Goal: Task Accomplishment & Management: Use online tool/utility

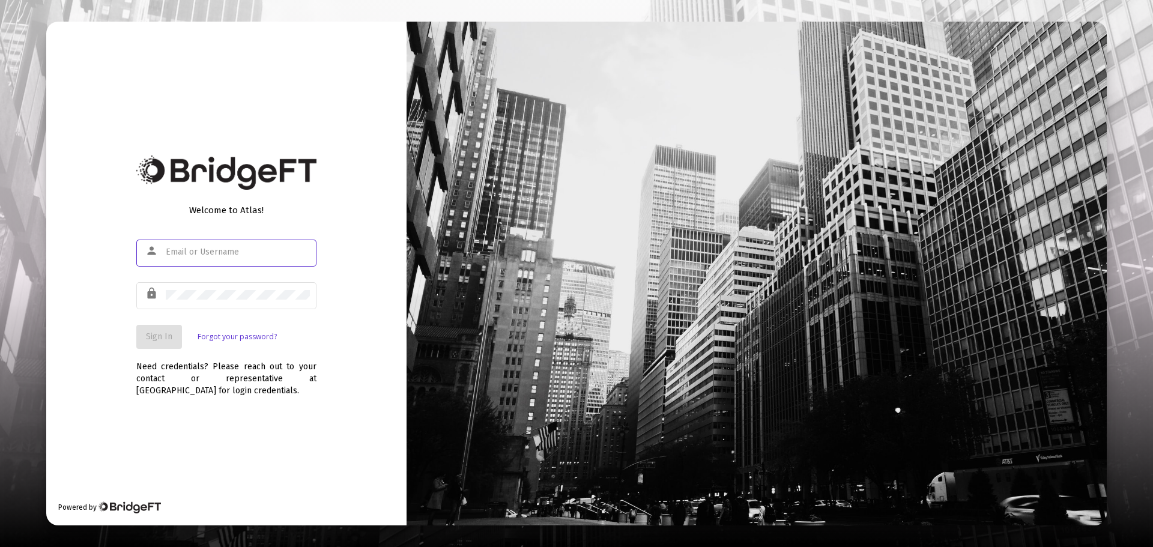
click at [231, 251] on input "text" at bounding box center [238, 252] width 144 height 10
type input "[EMAIL_ADDRESS][DOMAIN_NAME]"
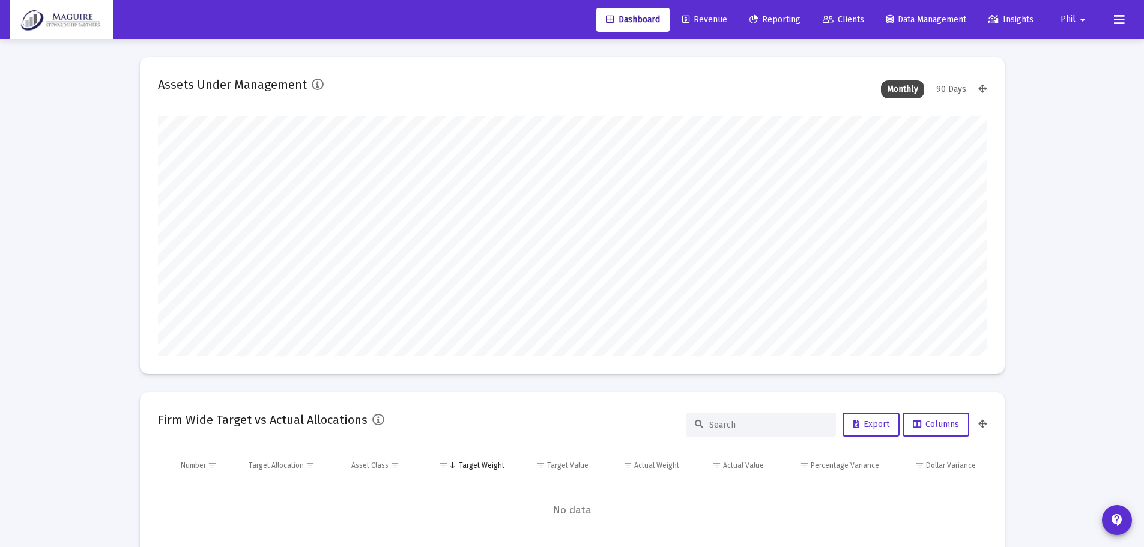
scroll to position [240, 829]
type input "[DATE]"
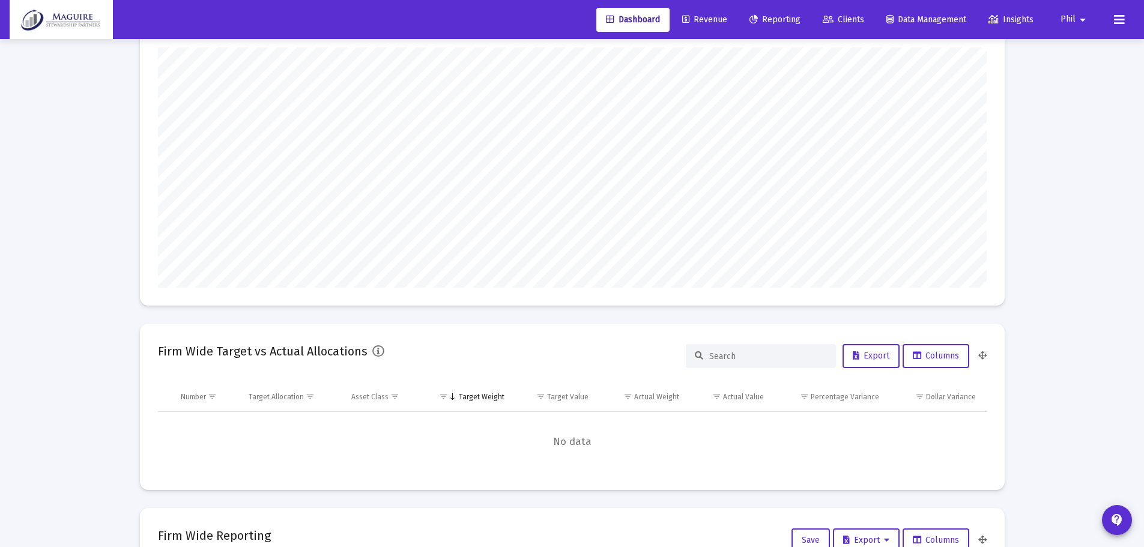
scroll to position [0, 0]
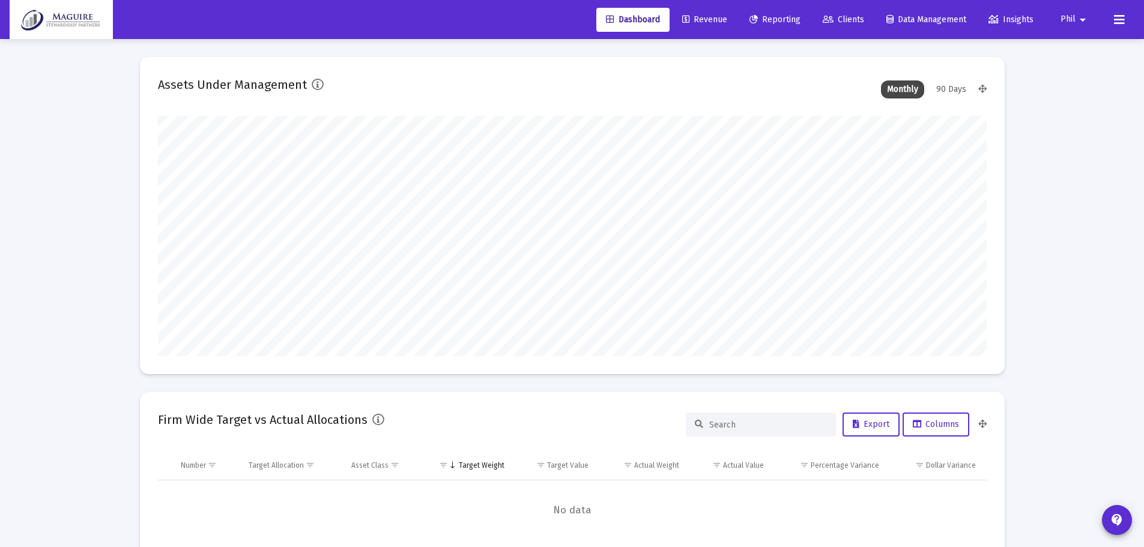
click at [709, 22] on span "Revenue" at bounding box center [704, 19] width 45 height 10
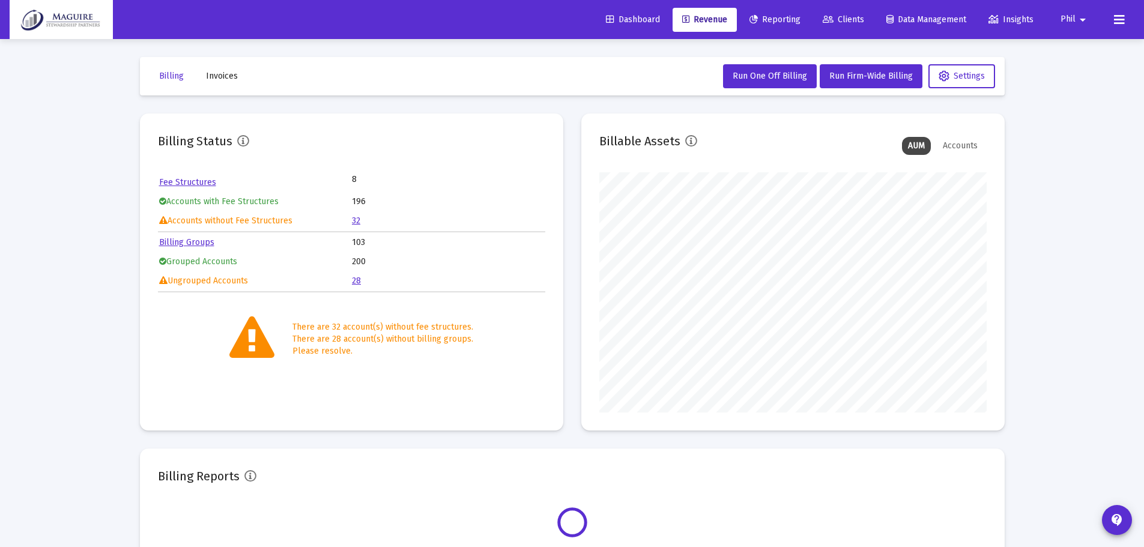
scroll to position [240, 387]
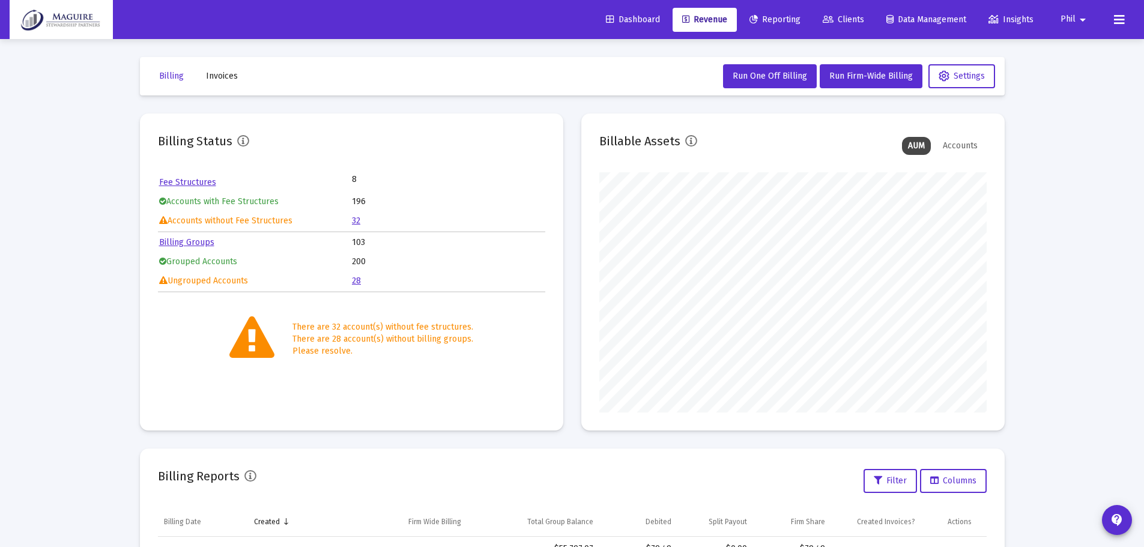
click at [355, 220] on link "32" at bounding box center [356, 221] width 8 height 10
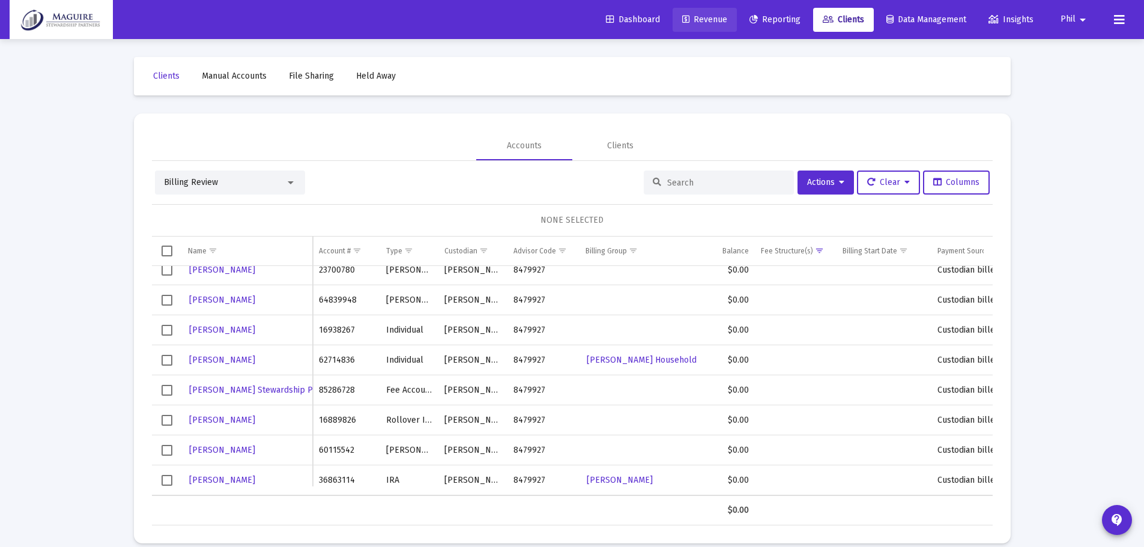
click at [693, 20] on span "Revenue" at bounding box center [704, 19] width 45 height 10
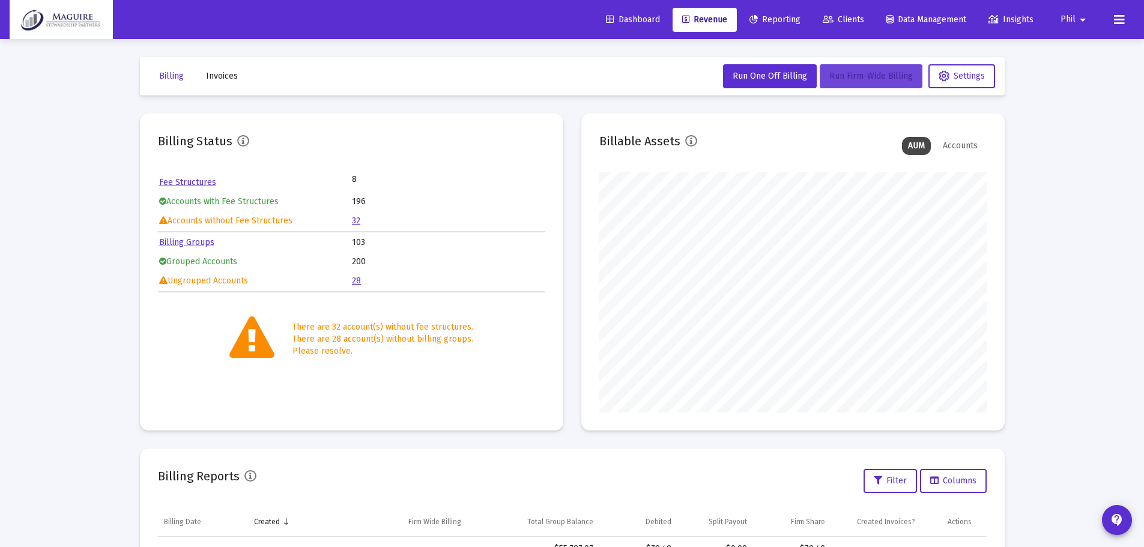
click at [859, 71] on span "Run Firm-Wide Billing" at bounding box center [872, 76] width 84 height 10
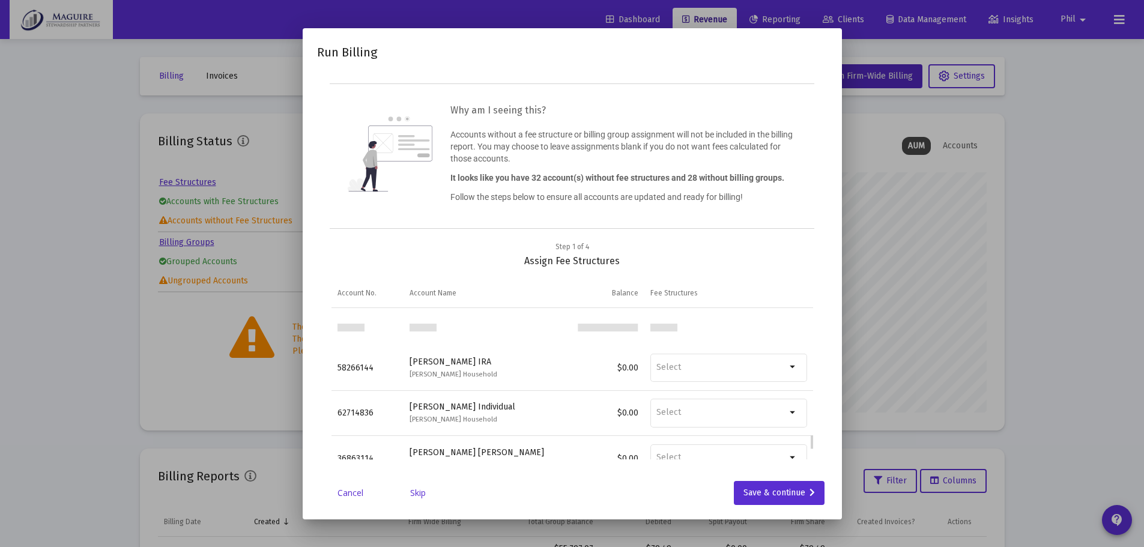
scroll to position [1299, 0]
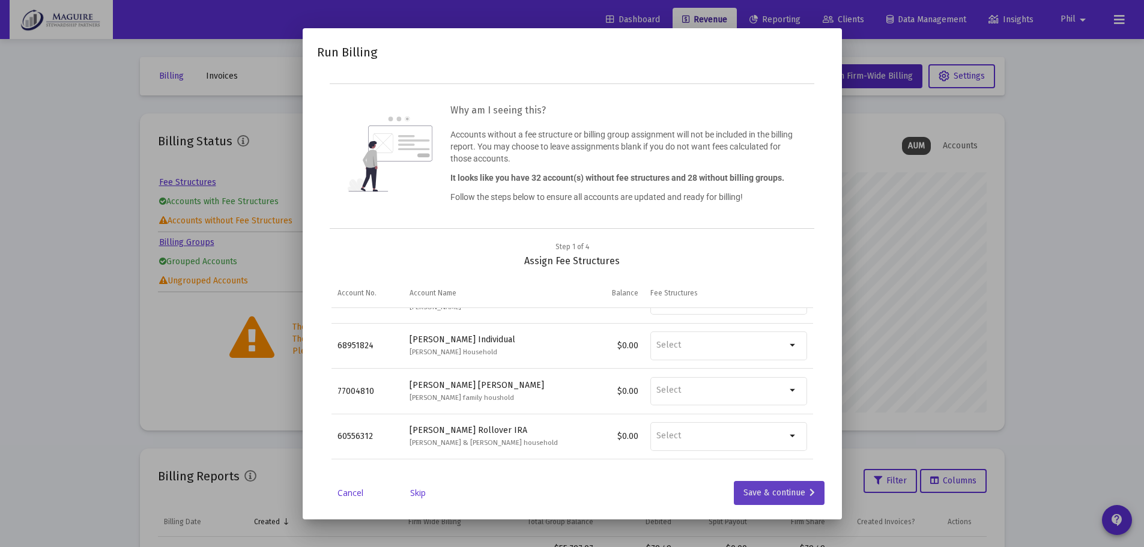
click at [768, 491] on div "Save & continue" at bounding box center [779, 493] width 71 height 24
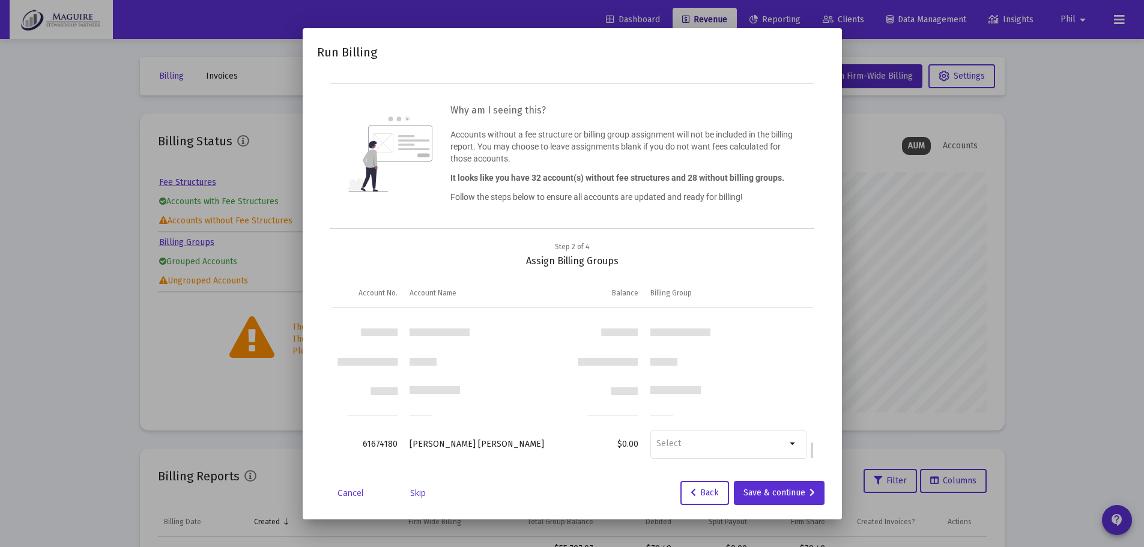
scroll to position [1104, 0]
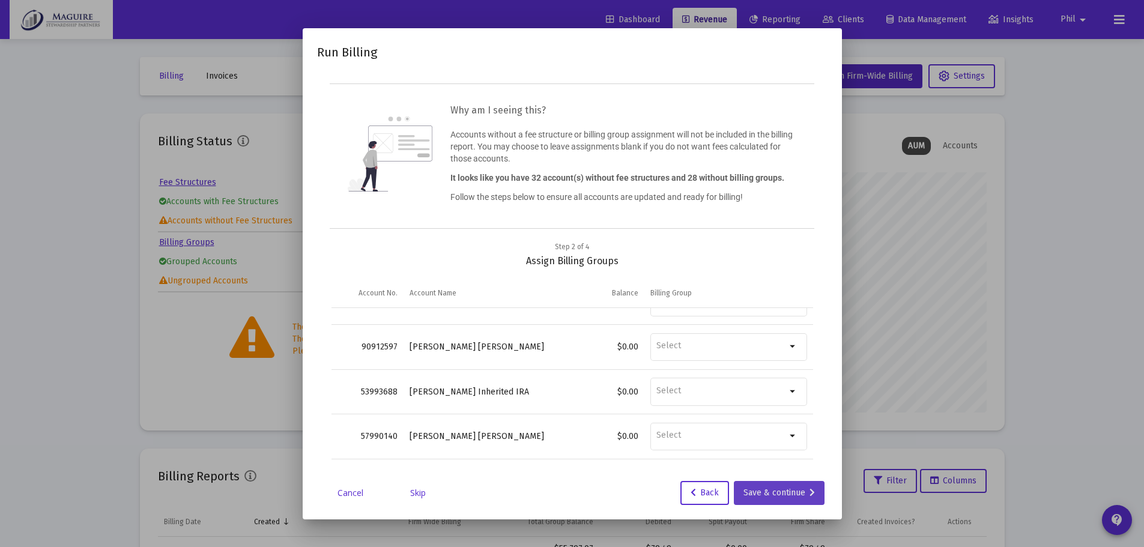
click at [762, 497] on div "Save & continue" at bounding box center [779, 493] width 71 height 24
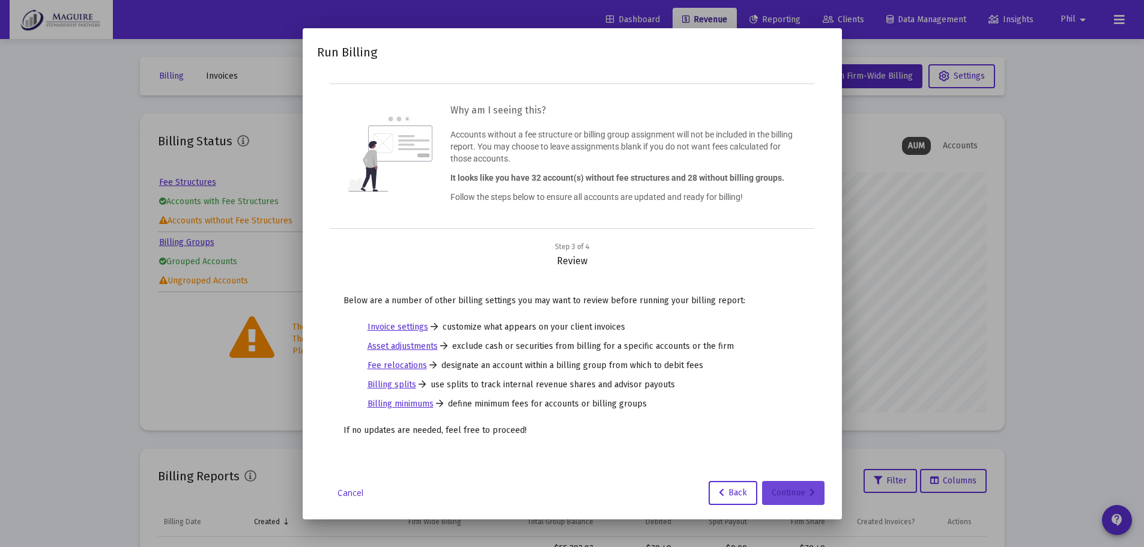
click at [791, 490] on div "Continue" at bounding box center [793, 493] width 43 height 24
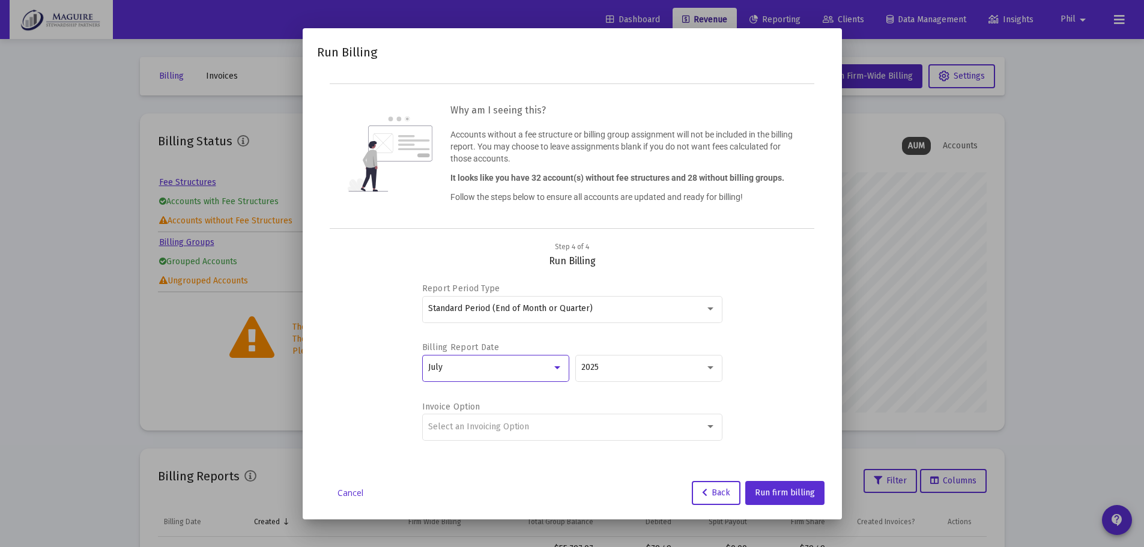
click at [553, 363] on div at bounding box center [557, 368] width 11 height 10
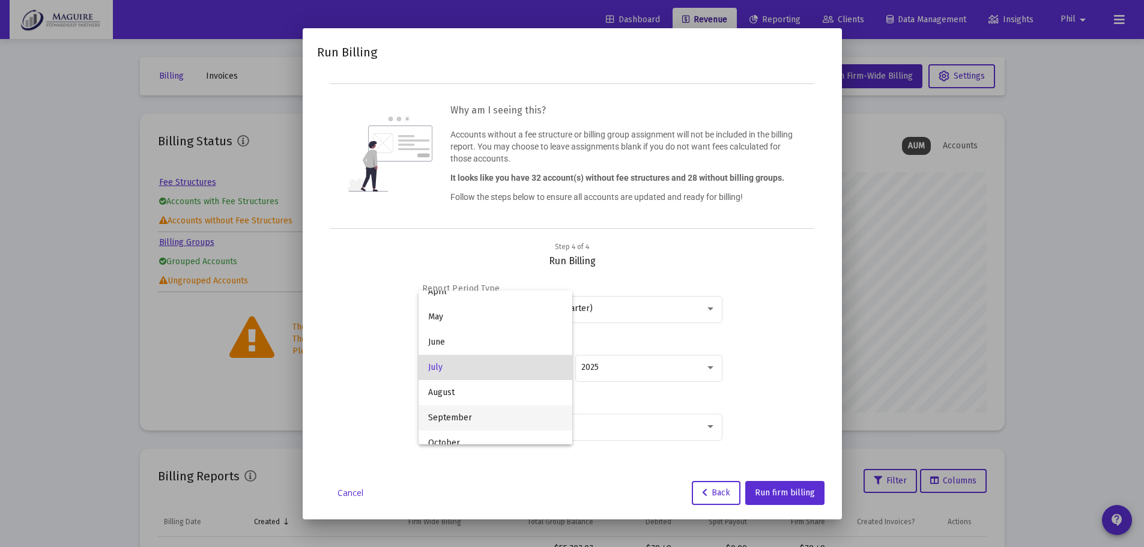
click at [529, 410] on span "September" at bounding box center [495, 417] width 135 height 25
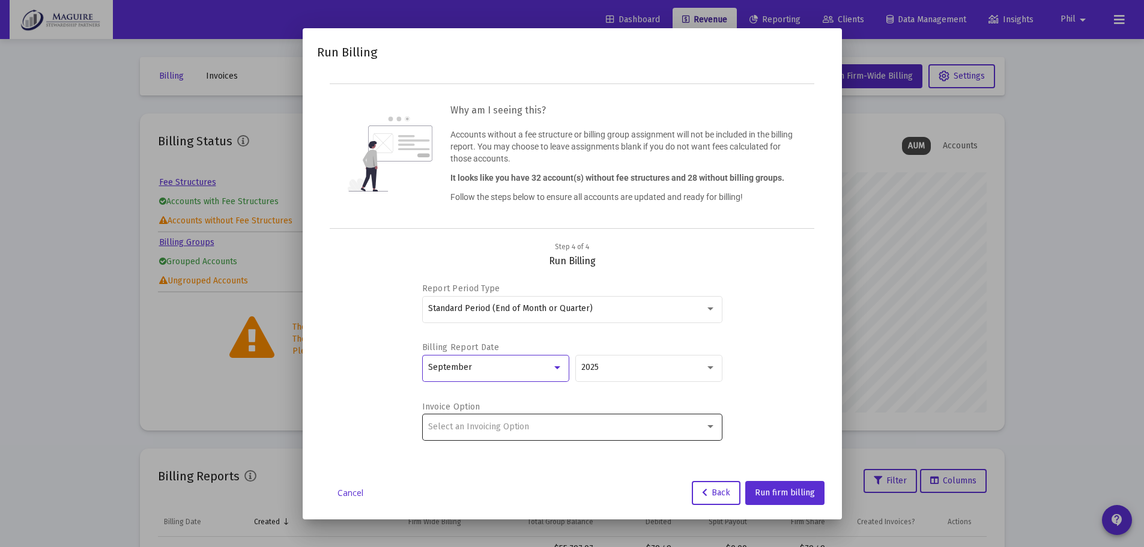
click at [700, 428] on div "Select an Invoicing Option" at bounding box center [566, 427] width 277 height 10
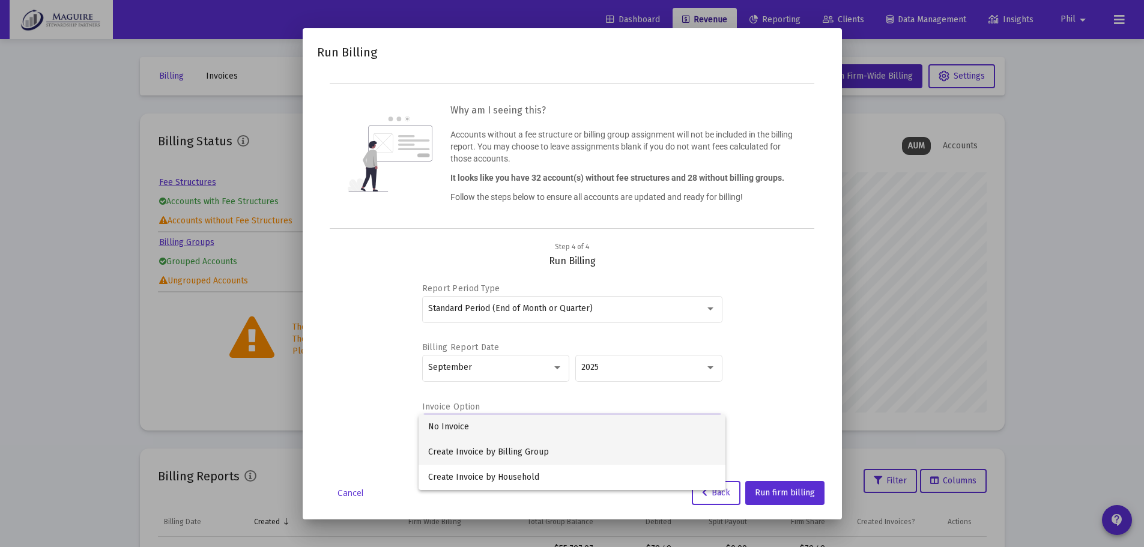
click at [575, 453] on span "Create Invoice by Billing Group" at bounding box center [572, 452] width 288 height 25
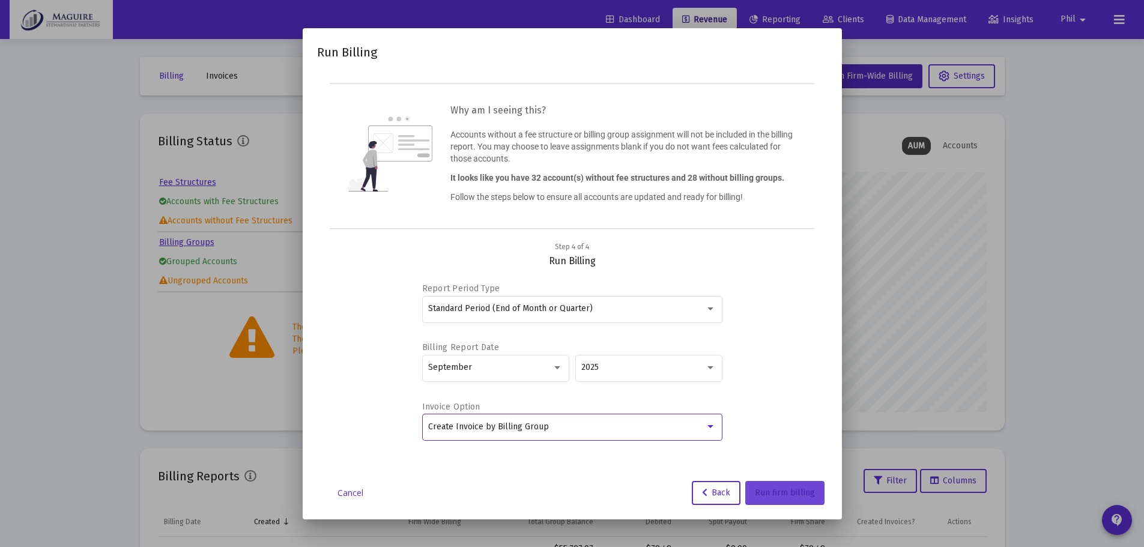
click at [796, 494] on span "Run firm billing" at bounding box center [785, 493] width 60 height 10
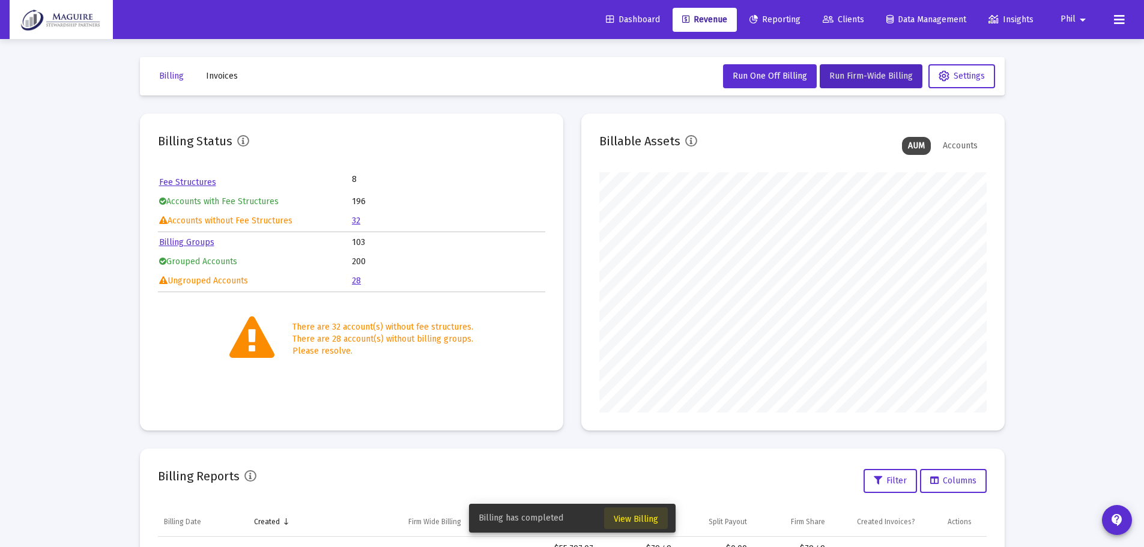
click at [627, 515] on span "View Billing" at bounding box center [636, 519] width 44 height 10
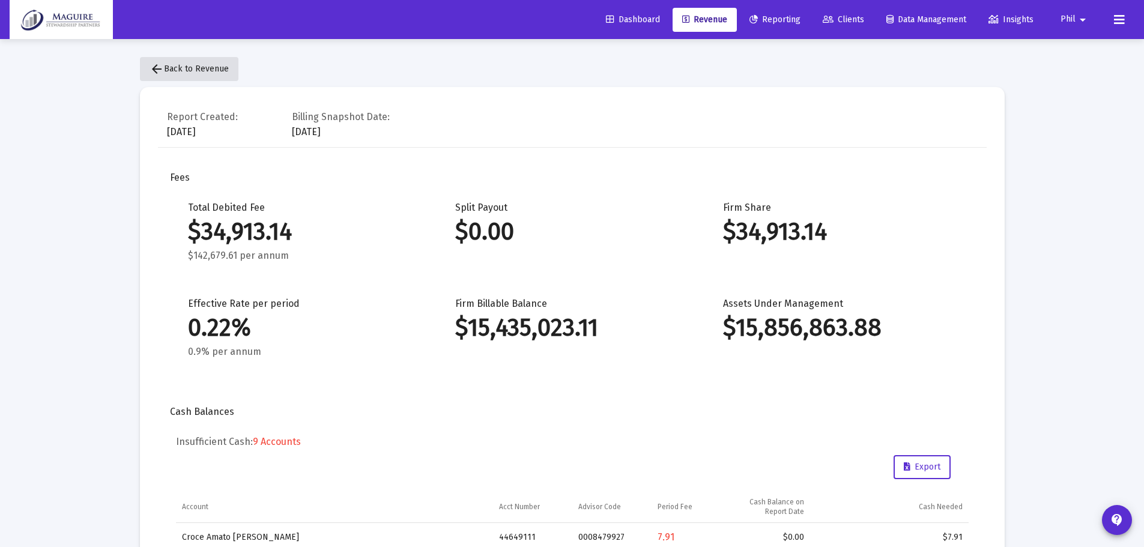
click at [207, 68] on span "arrow_back Back to Revenue" at bounding box center [189, 69] width 79 height 10
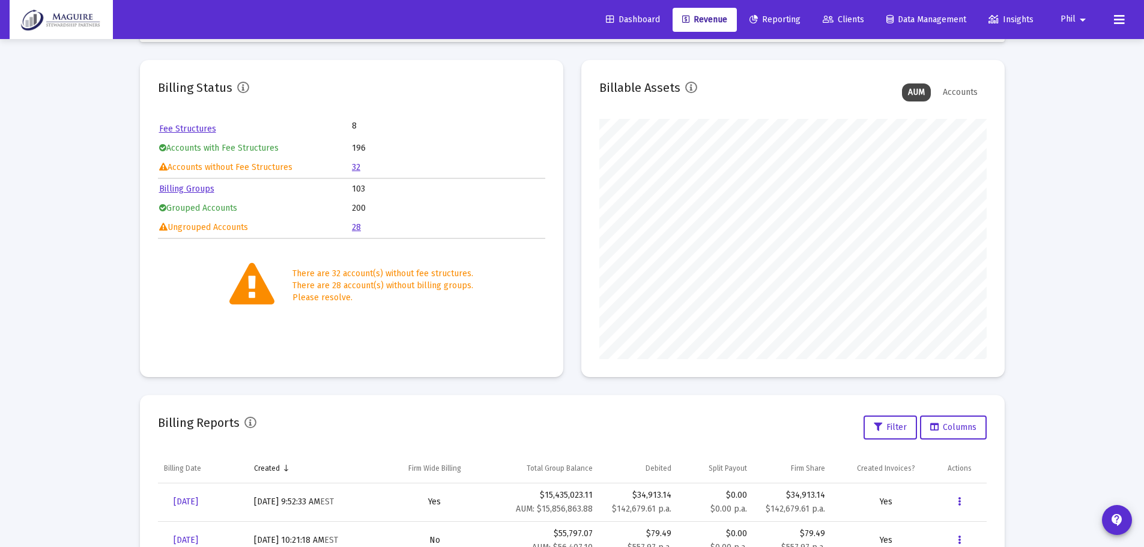
scroll to position [120, 0]
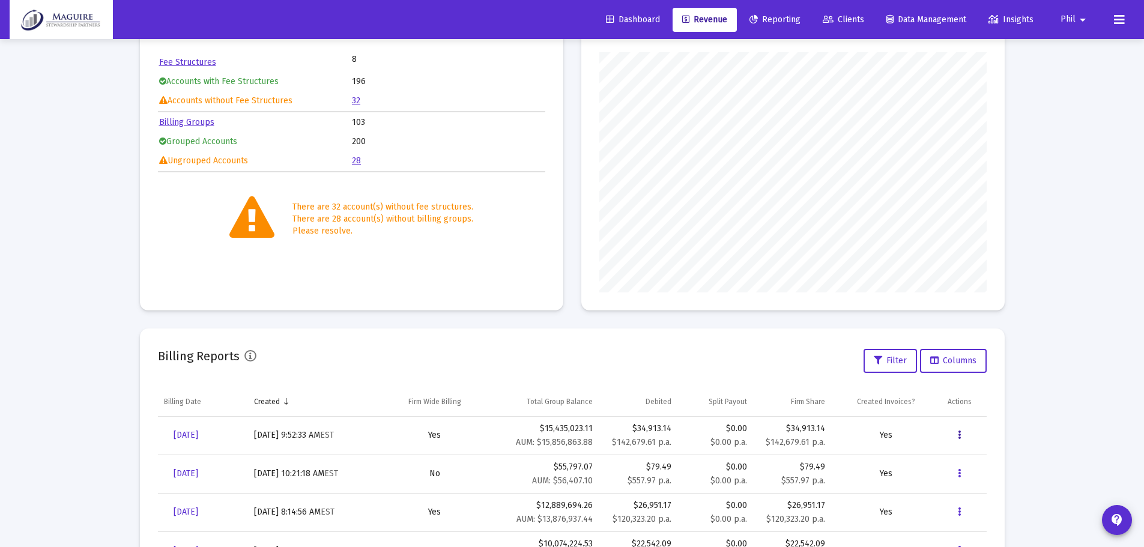
click at [959, 437] on icon "Data grid" at bounding box center [959, 435] width 3 height 14
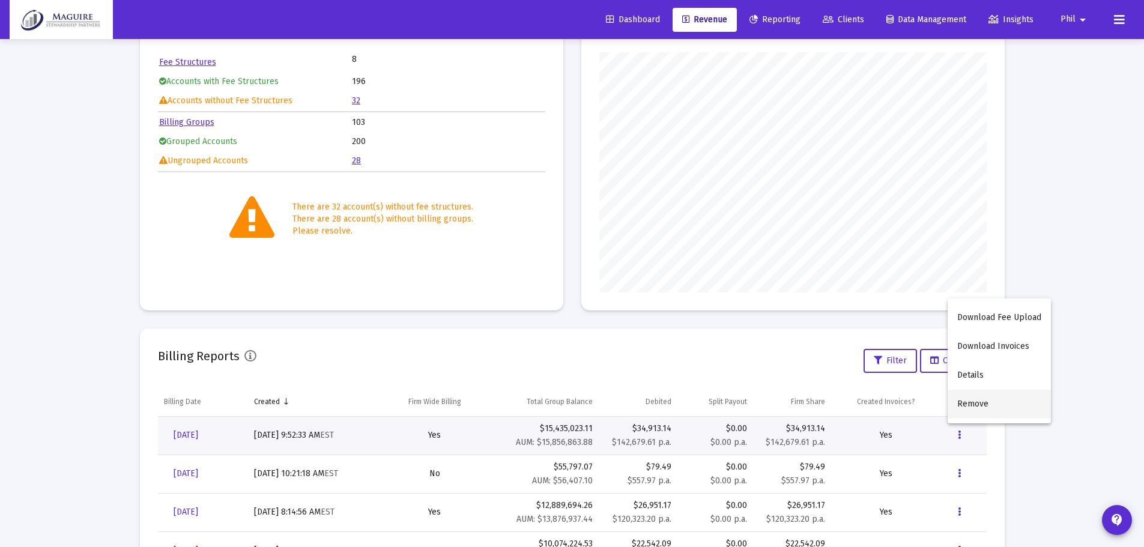
click at [979, 400] on button "Remove" at bounding box center [999, 404] width 103 height 29
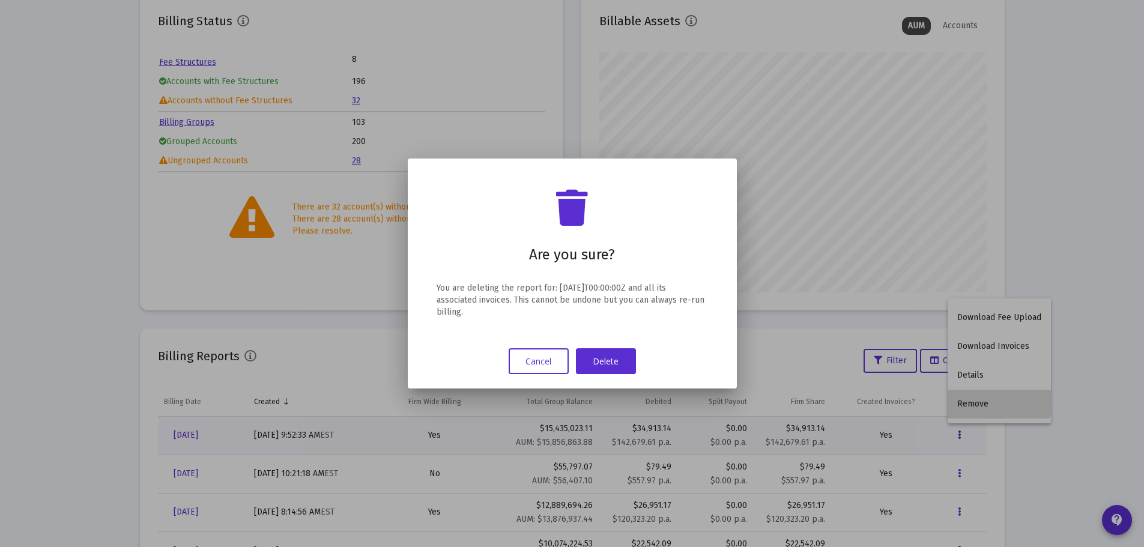
scroll to position [0, 0]
click at [613, 362] on button "Delete" at bounding box center [606, 361] width 60 height 26
